Goal: Task Accomplishment & Management: Use online tool/utility

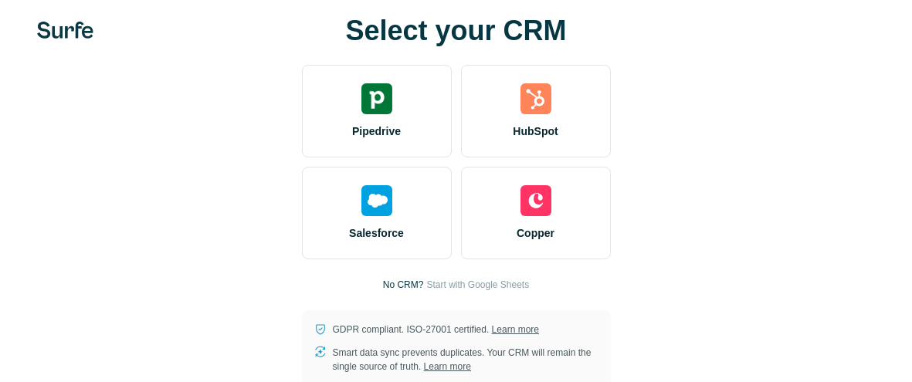
scroll to position [19, 0]
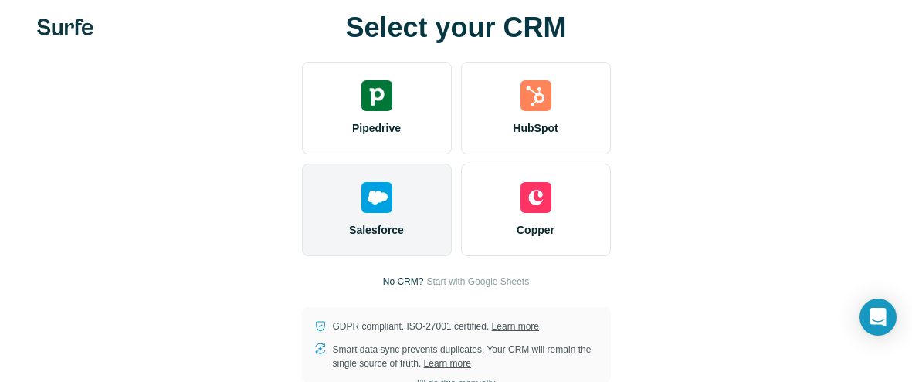
click at [385, 214] on div "Salesforce" at bounding box center [377, 210] width 150 height 93
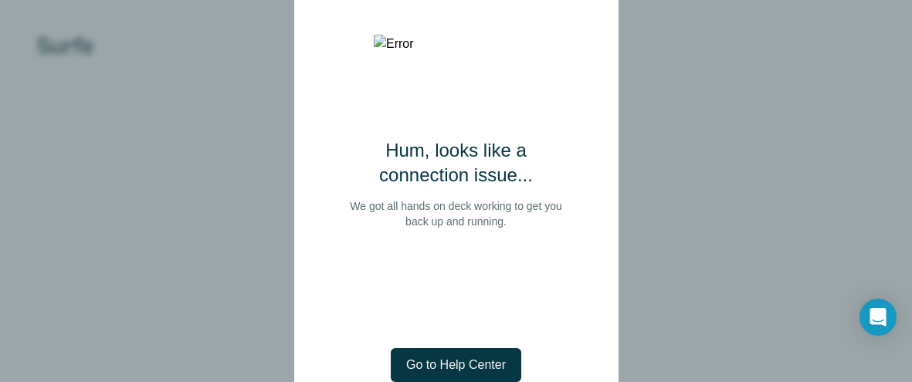
scroll to position [17, 0]
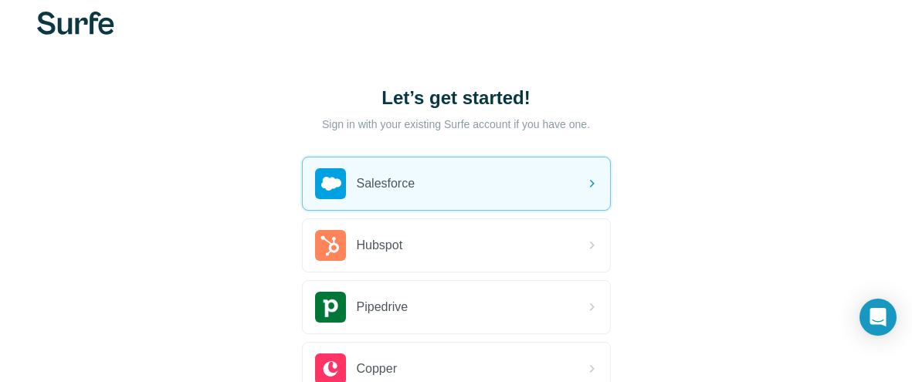
scroll to position [17, 0]
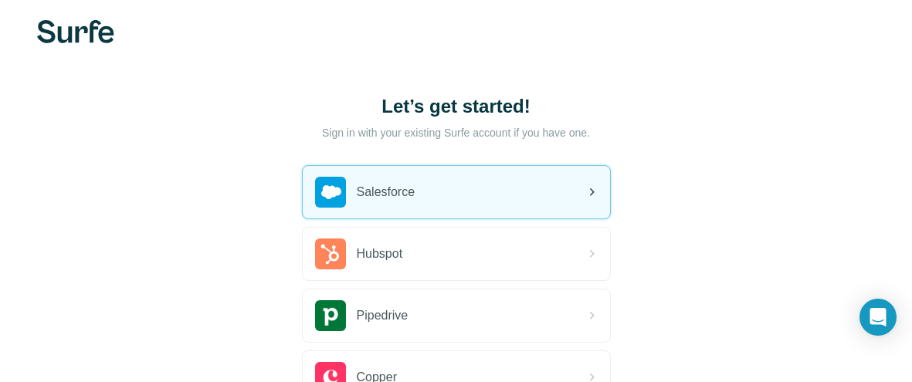
click at [558, 192] on div "Salesforce" at bounding box center [457, 192] width 308 height 53
